Goal: Check status: Check status

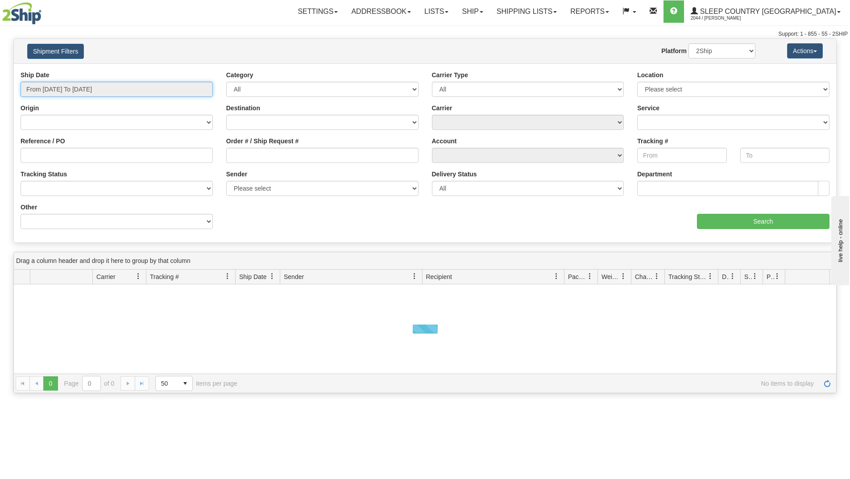
click at [154, 94] on input "From [DATE] To [DATE]" at bounding box center [117, 89] width 192 height 15
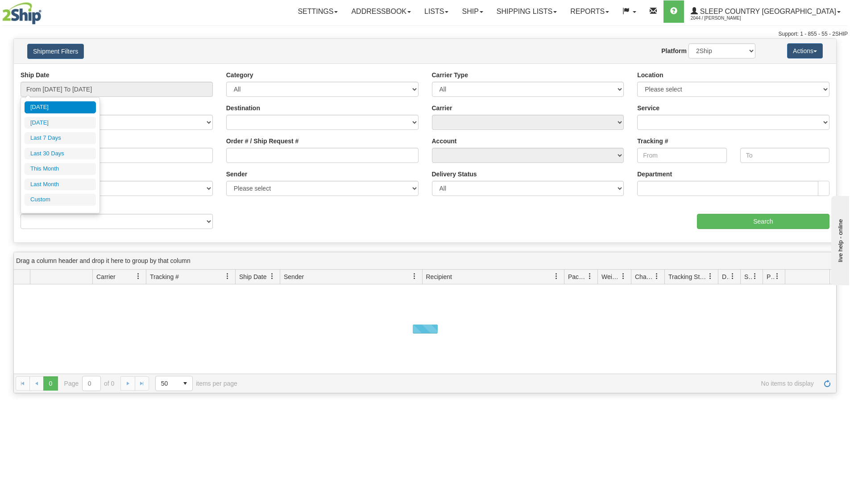
drag, startPoint x: 62, startPoint y: 151, endPoint x: 67, endPoint y: 151, distance: 4.9
click at [62, 151] on li "Last 30 Days" at bounding box center [60, 154] width 71 height 12
type input "From [DATE] To [DATE]"
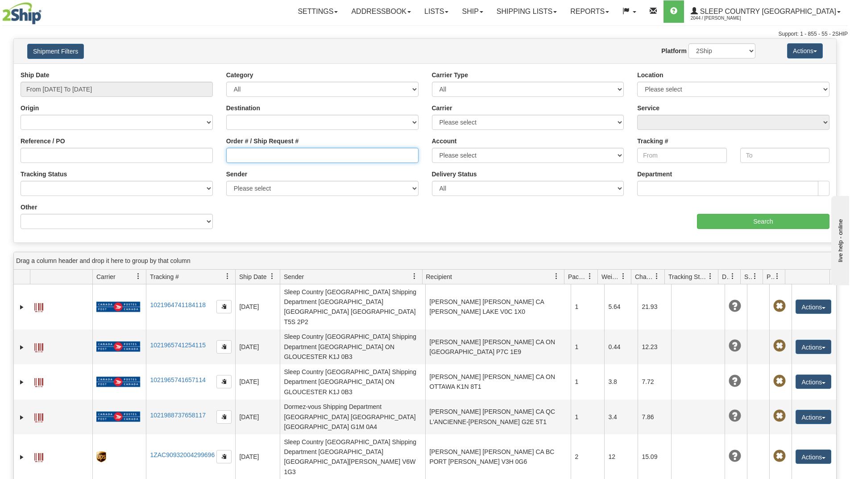
click at [252, 160] on input "Order # / Ship Request #" at bounding box center [322, 155] width 192 height 15
paste input "9002I100537"
type input "9002I100537"
click at [712, 220] on input "Search" at bounding box center [763, 221] width 133 height 15
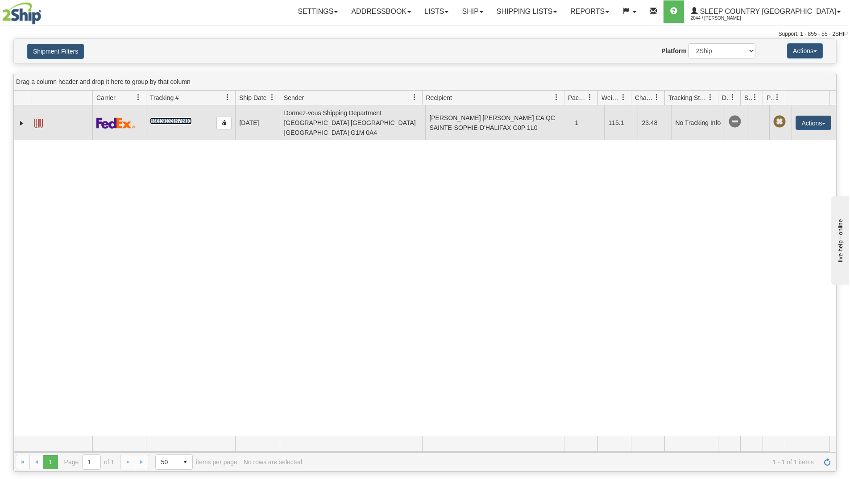
click at [173, 117] on link "393303387600" at bounding box center [171, 120] width 42 height 7
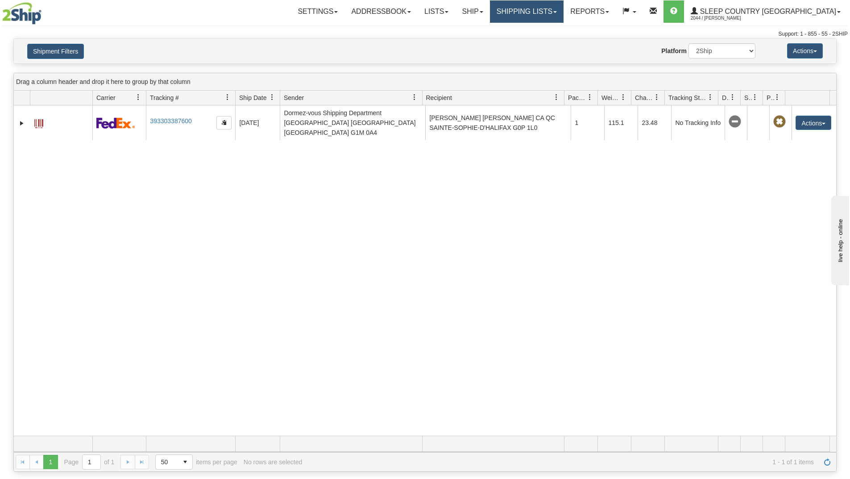
click at [545, 10] on link "Shipping lists" at bounding box center [527, 11] width 74 height 22
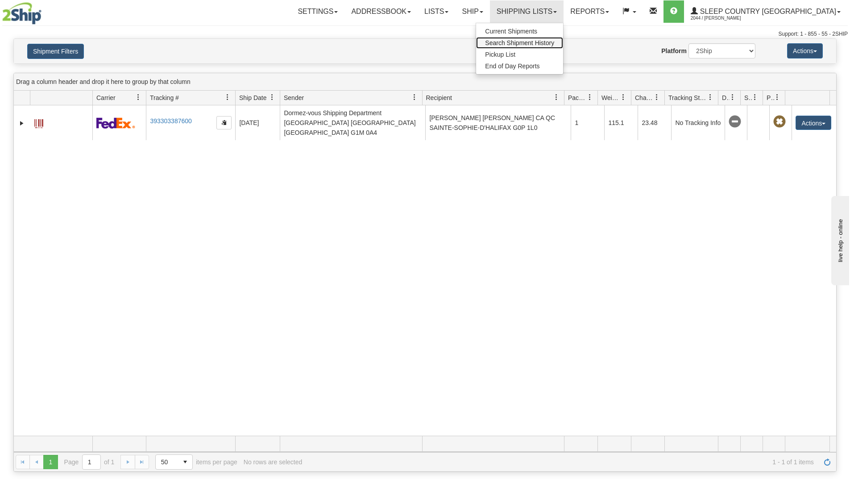
click at [548, 40] on span "Search Shipment History" at bounding box center [519, 42] width 69 height 7
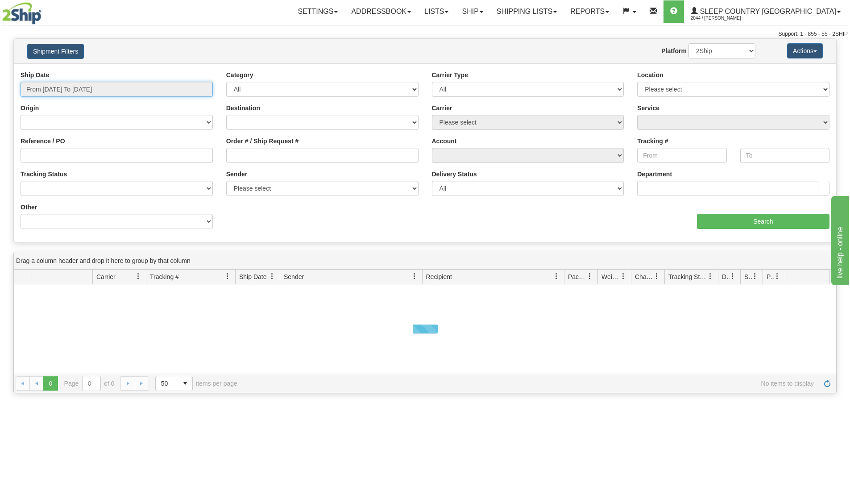
click at [119, 87] on input "From [DATE] To [DATE]" at bounding box center [117, 89] width 192 height 15
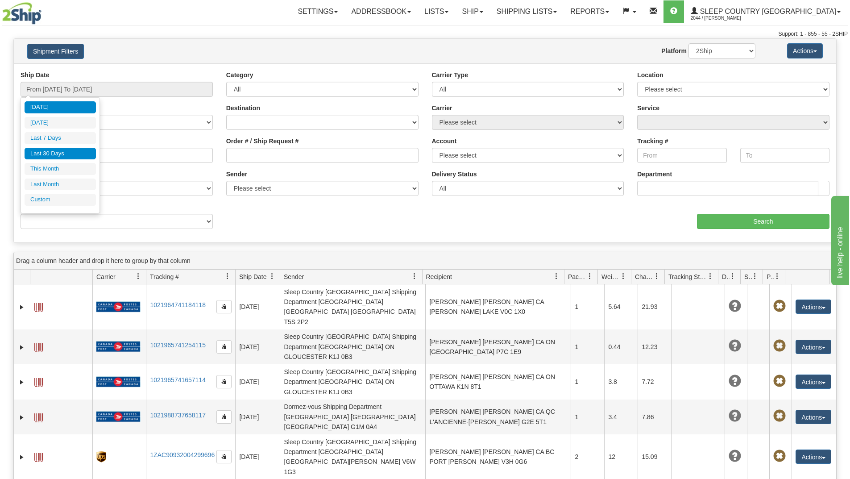
click at [56, 154] on li "Last 30 Days" at bounding box center [60, 154] width 71 height 12
type input "From [DATE] To [DATE]"
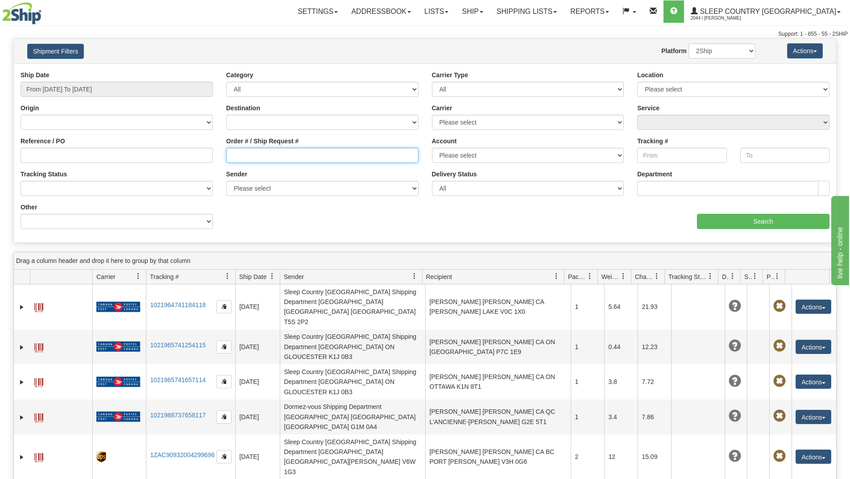
click at [282, 156] on input "Order # / Ship Request #" at bounding box center [322, 155] width 192 height 15
paste input "9002I088789"
type input "9002I088789"
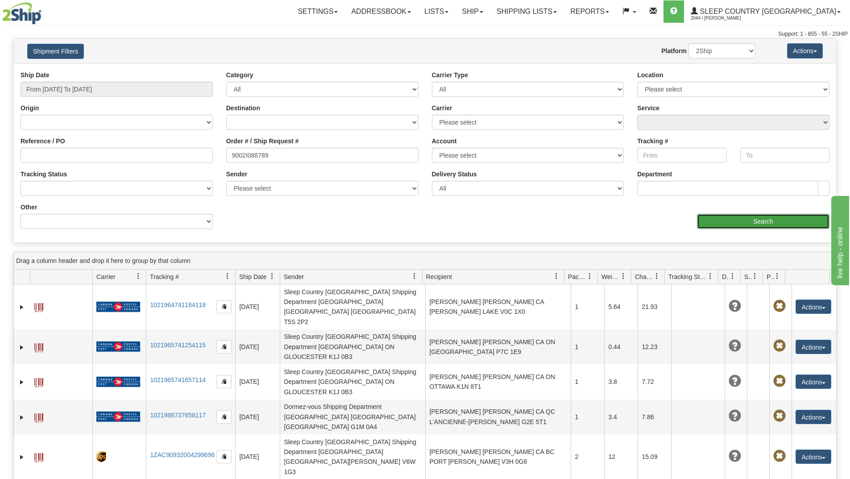
click at [700, 217] on input "Search" at bounding box center [763, 221] width 133 height 15
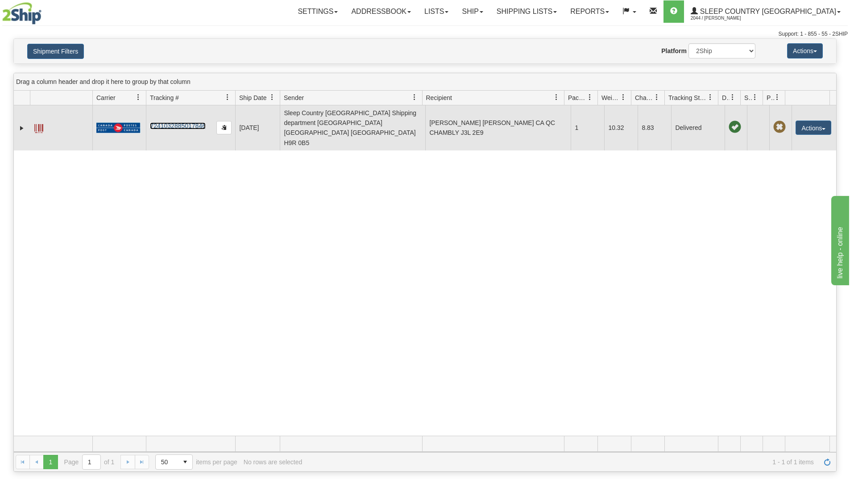
click at [181, 122] on link "7241032885017846" at bounding box center [178, 125] width 56 height 7
